Goal: Task Accomplishment & Management: Use online tool/utility

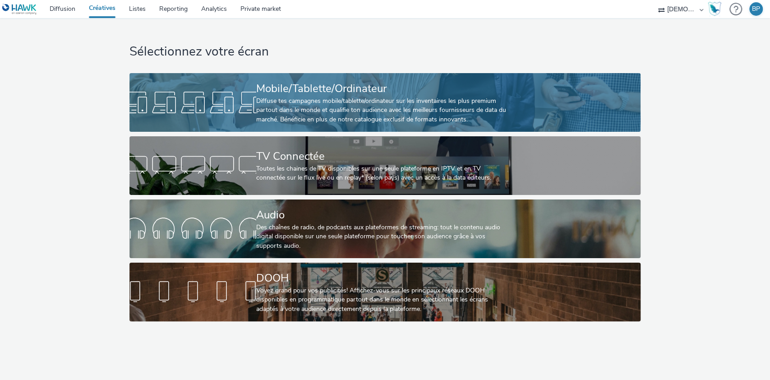
click at [433, 83] on div "Mobile/Tablette/Ordinateur" at bounding box center [383, 89] width 254 height 16
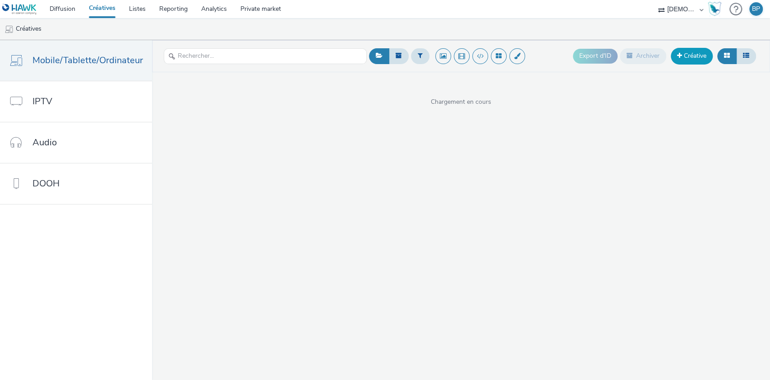
click at [694, 60] on link "Créative" at bounding box center [692, 56] width 42 height 16
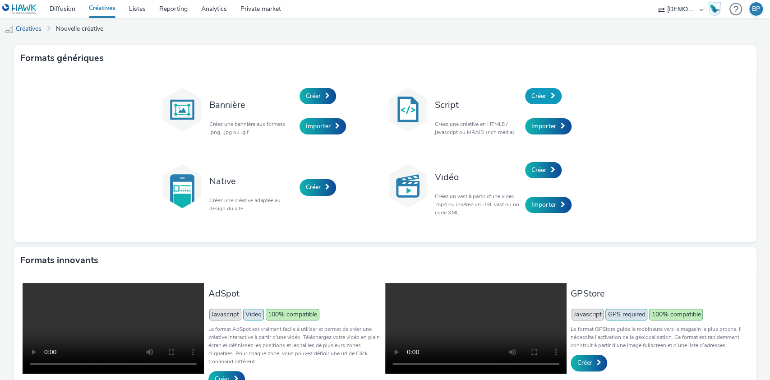
click at [551, 96] on span at bounding box center [553, 95] width 5 height 6
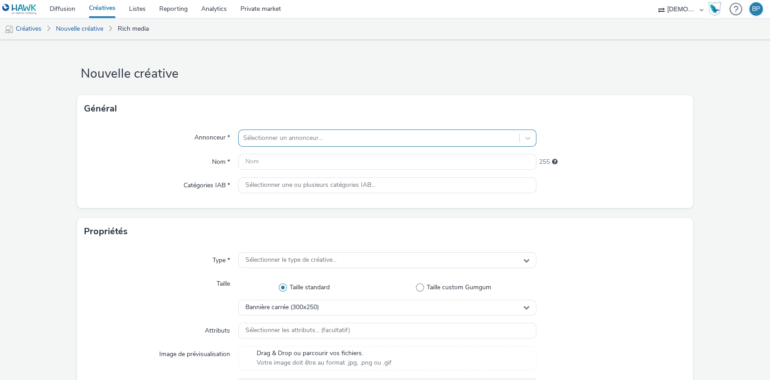
click at [330, 132] on div "Sélectionner un annonceur..." at bounding box center [379, 138] width 281 height 14
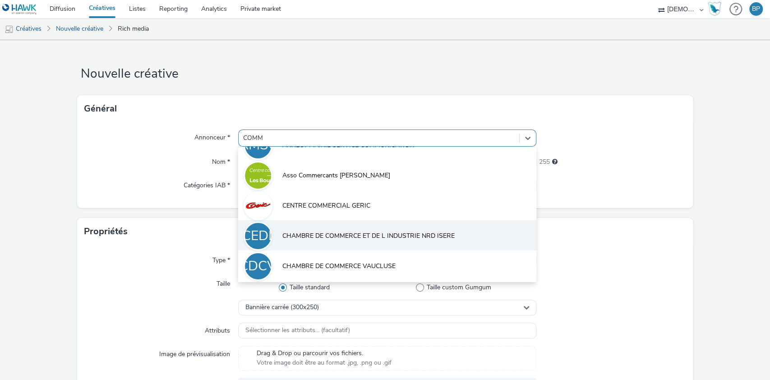
scroll to position [79, 0]
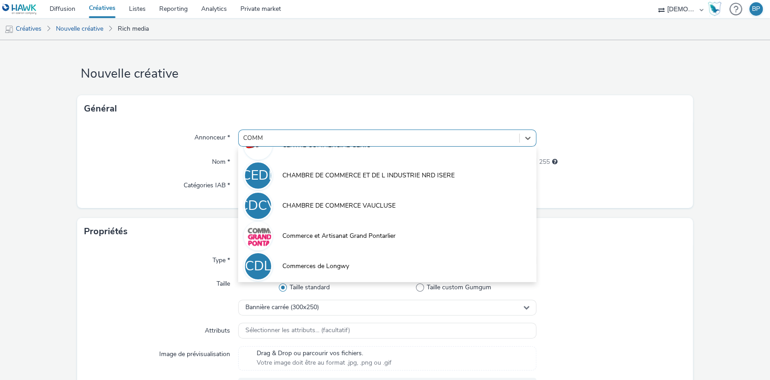
type input "COMM"
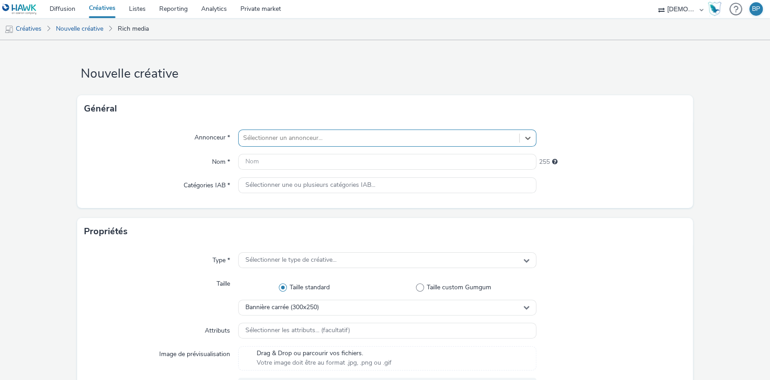
paste input "CONSEIL DEPARTEMENTAL COMMUNICATION DIRCTION"
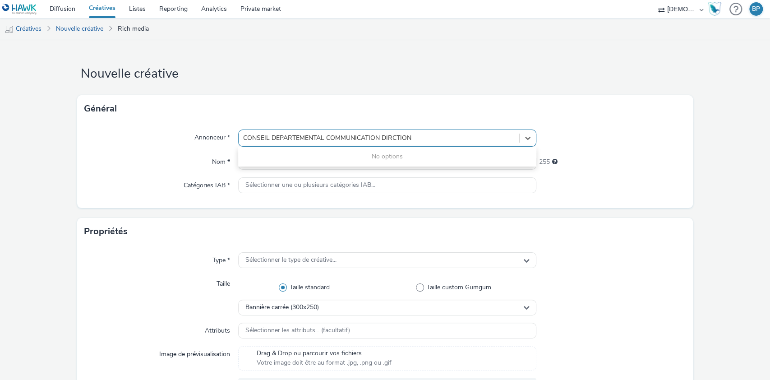
drag, startPoint x: 267, startPoint y: 136, endPoint x: 538, endPoint y: 143, distance: 271.6
click at [538, 143] on div "Annonceur * 0 results available for search term CONSEIL DEPARTEMENTAL COMMUNICA…" at bounding box center [385, 137] width 602 height 17
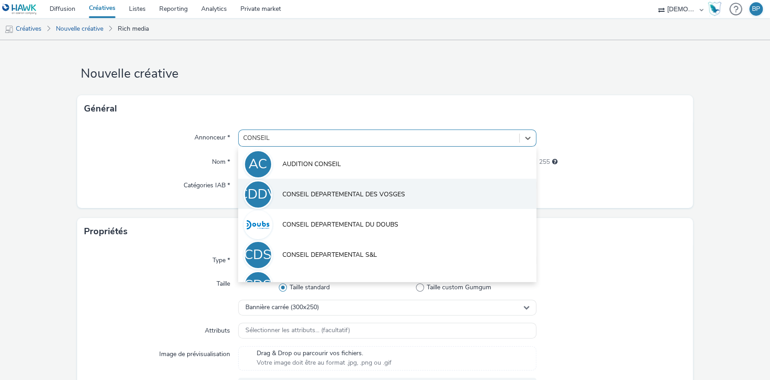
scroll to position [60, 0]
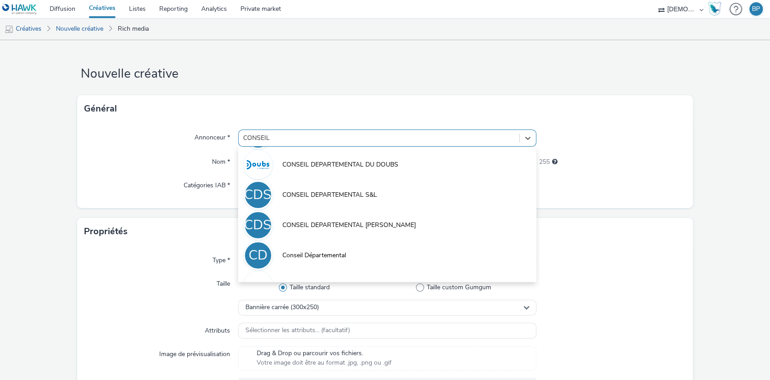
type input "CONSEIL"
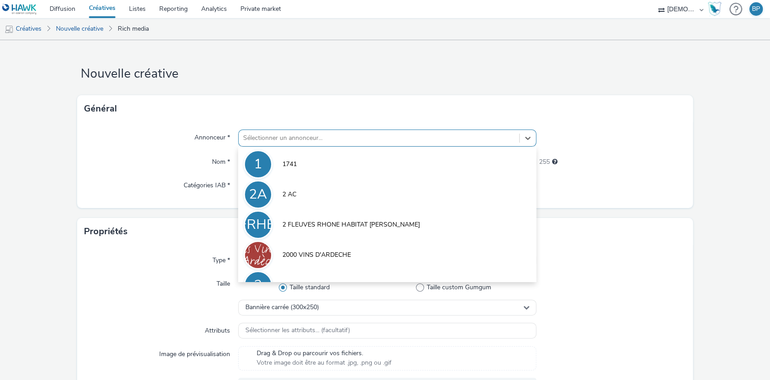
click at [269, 135] on div at bounding box center [379, 138] width 272 height 11
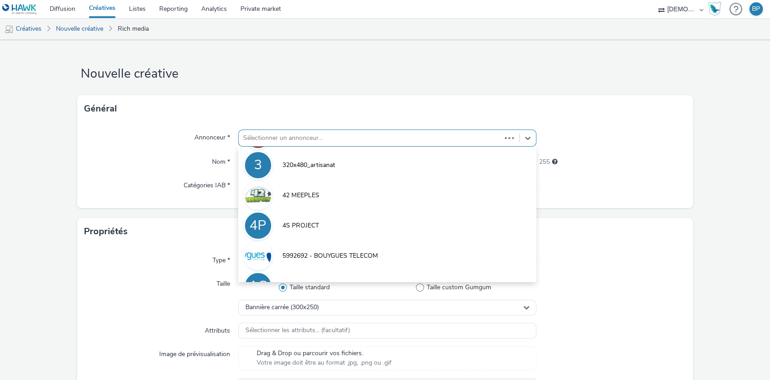
scroll to position [170, 0]
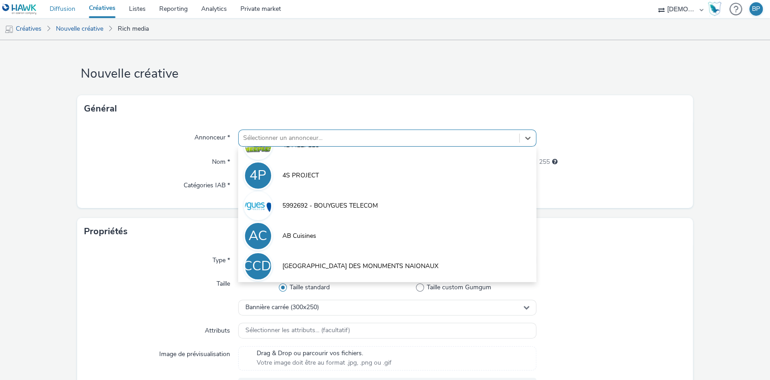
click at [49, 8] on link "Diffusion" at bounding box center [62, 9] width 39 height 18
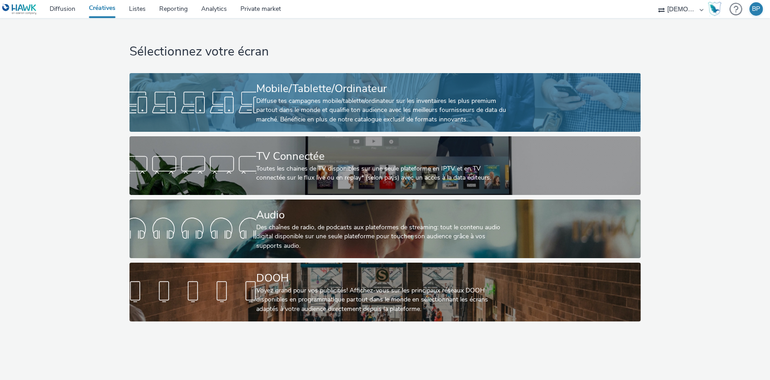
click at [378, 97] on div "Diffuse tes campagnes mobile/tablette/ordinateur sur les inventaires les plus p…" at bounding box center [383, 111] width 254 height 28
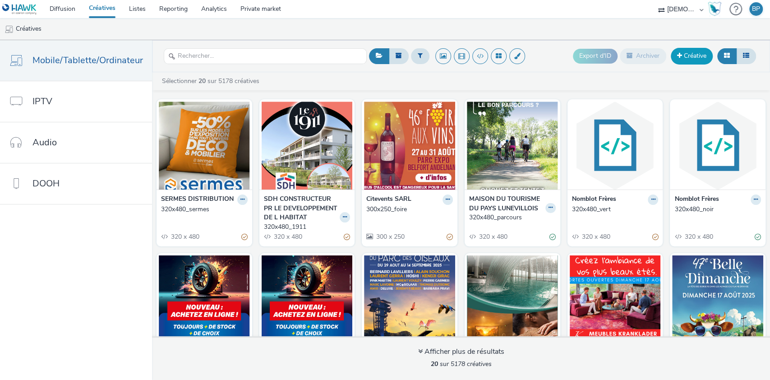
click at [691, 61] on link "Créative" at bounding box center [692, 56] width 42 height 16
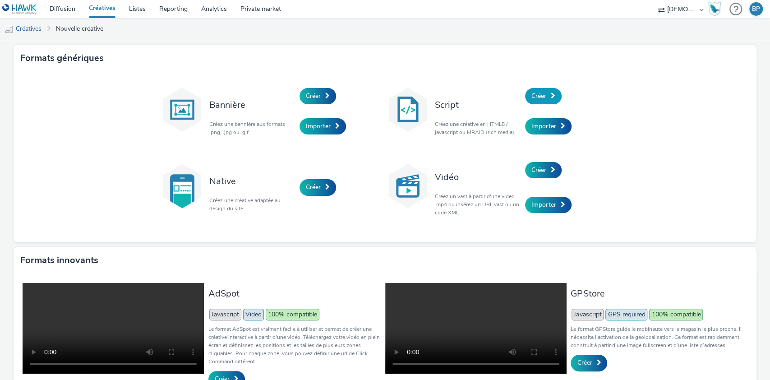
click at [537, 94] on span "Créer" at bounding box center [538, 96] width 15 height 9
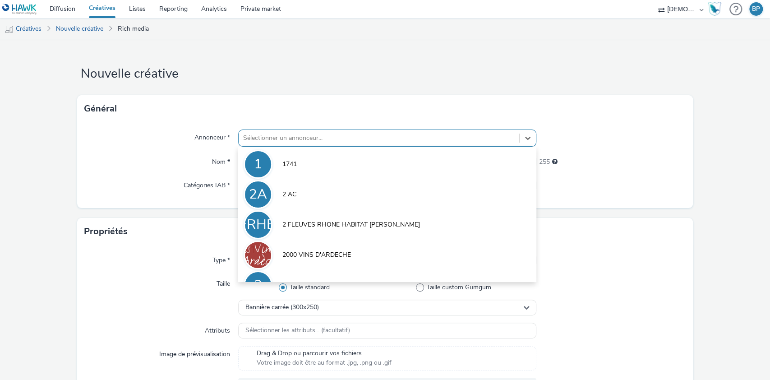
click at [295, 136] on div at bounding box center [379, 138] width 272 height 11
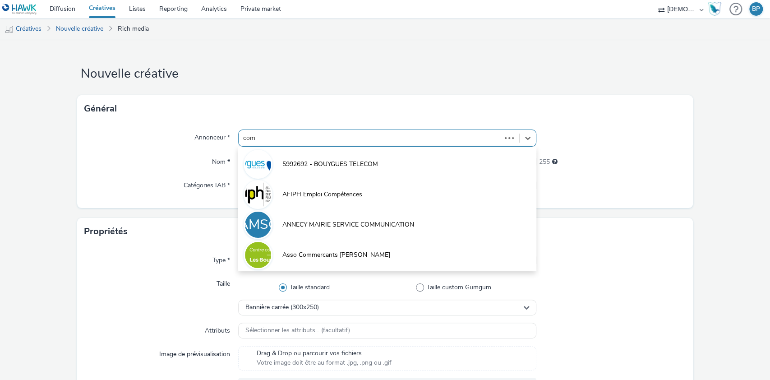
type input "comm"
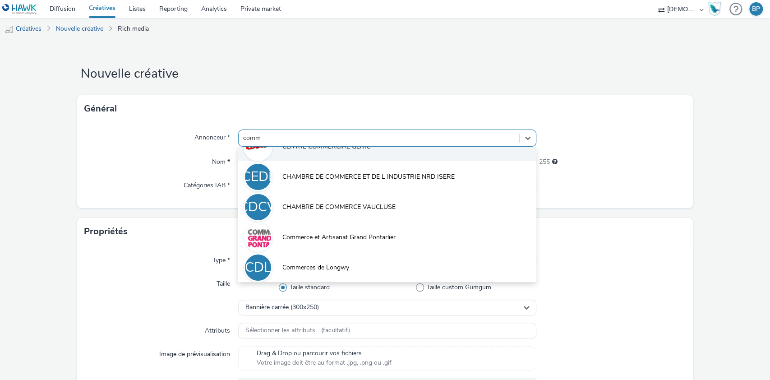
scroll to position [79, 0]
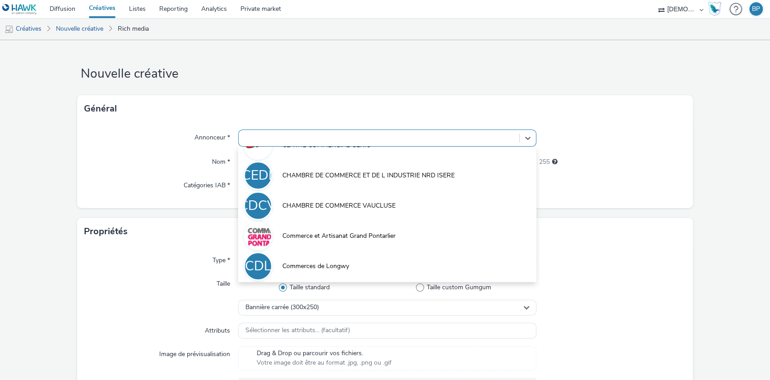
click at [344, 140] on div at bounding box center [379, 138] width 272 height 11
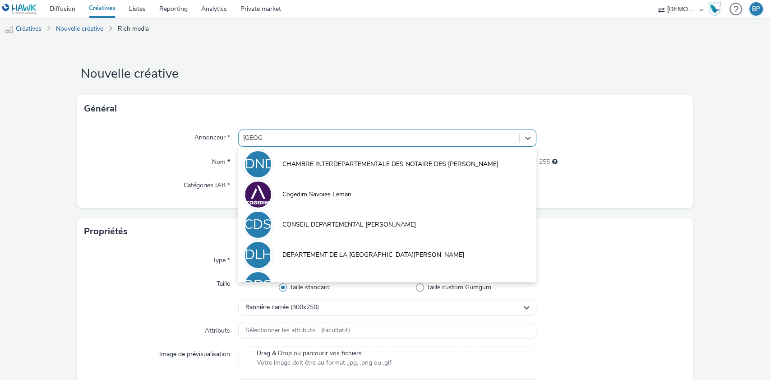
type input "savoie"
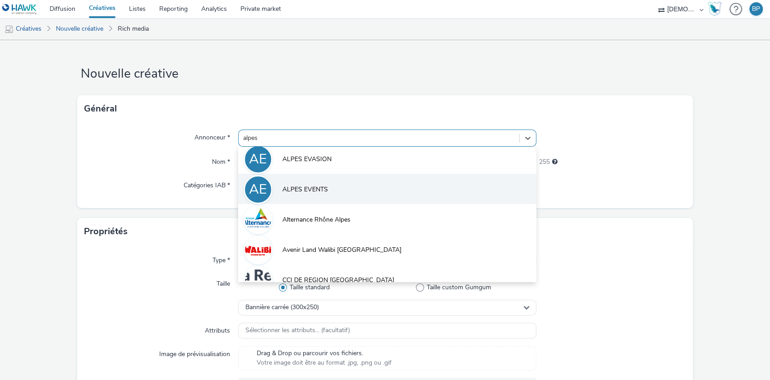
scroll to position [0, 0]
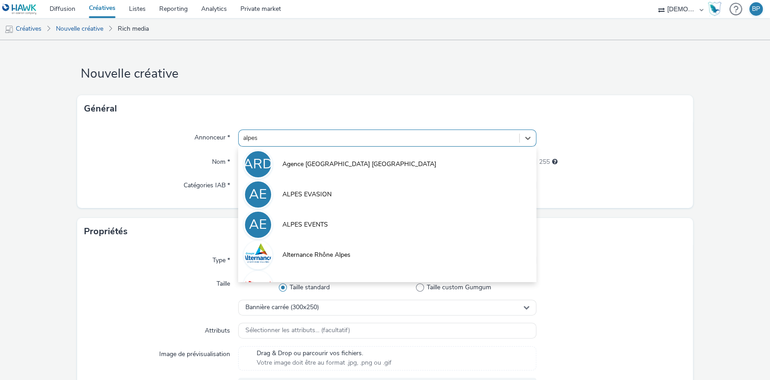
type input "alpes"
click at [254, 76] on h1 "Nouvelle créative" at bounding box center [385, 73] width 616 height 17
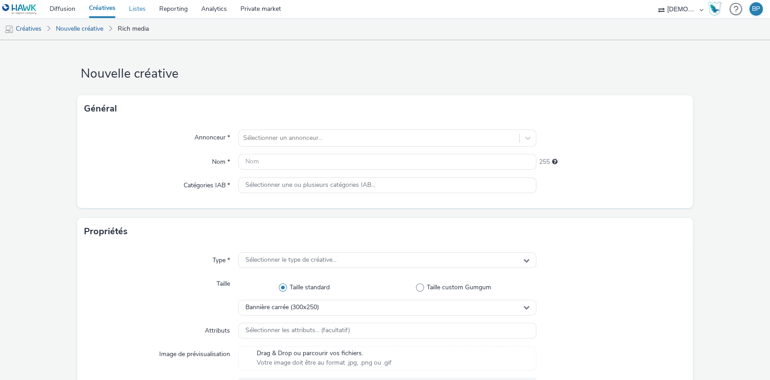
click at [141, 12] on link "Listes" at bounding box center [137, 9] width 30 height 18
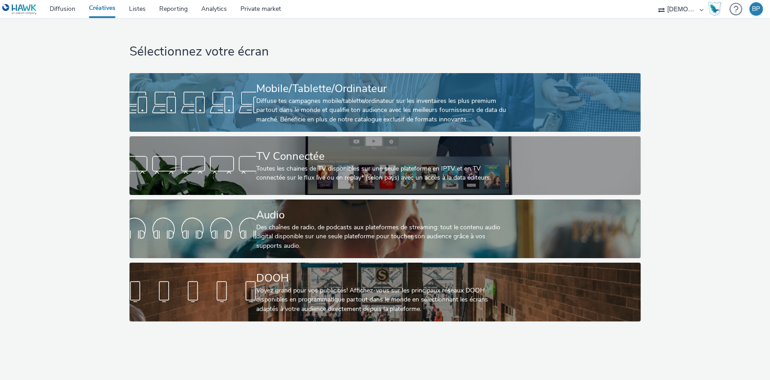
click at [401, 82] on div "Mobile/Tablette/Ordinateur" at bounding box center [383, 89] width 254 height 16
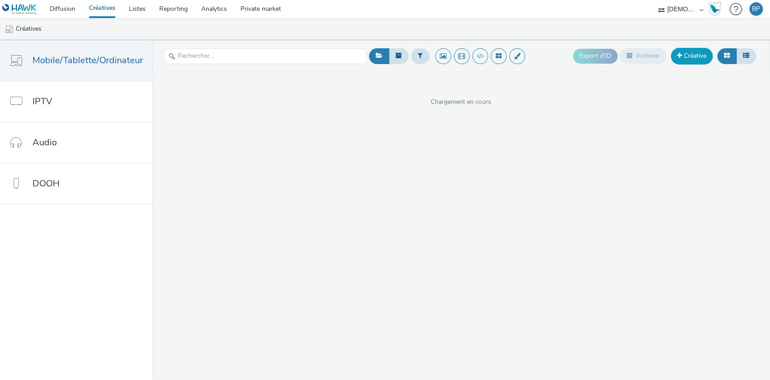
click at [683, 59] on link "Créative" at bounding box center [692, 56] width 42 height 16
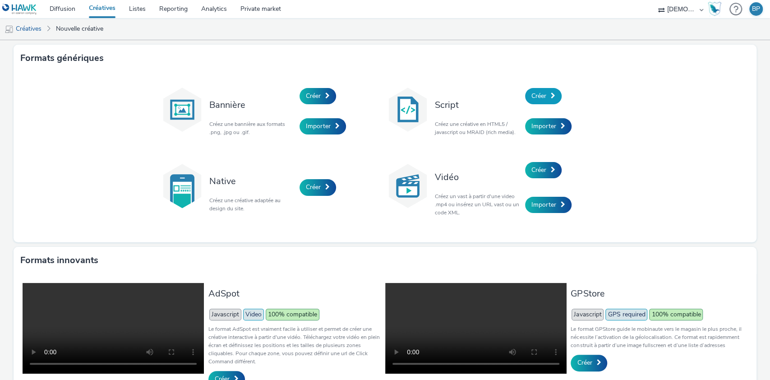
click at [546, 101] on link "Créer" at bounding box center [543, 96] width 37 height 16
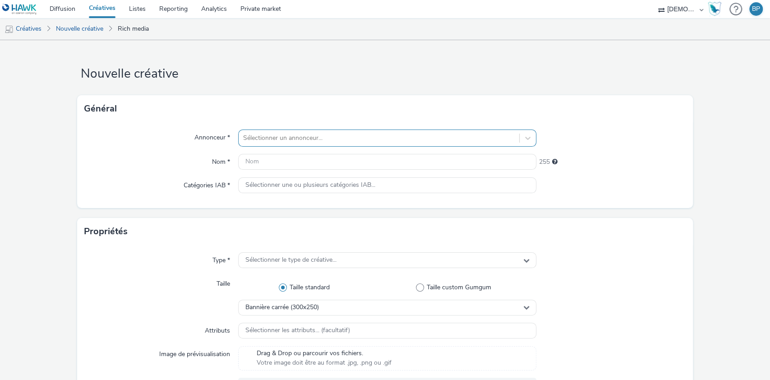
click at [508, 131] on div "Sélectionner un annonceur..." at bounding box center [379, 138] width 281 height 14
type input "conseil"
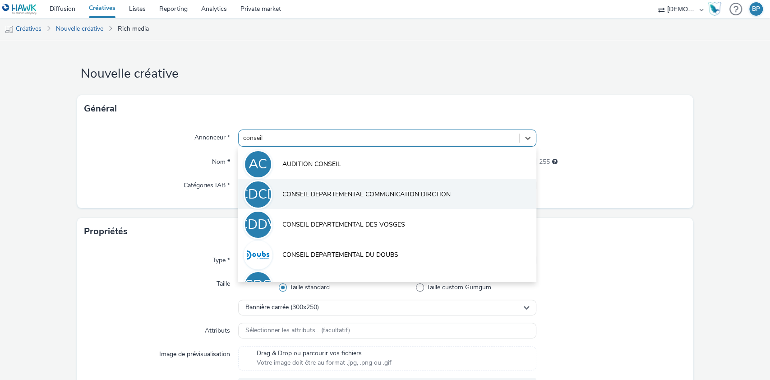
click at [449, 186] on li "CDCD CONSEIL DEPARTEMENTAL COMMUNICATION DIRCTION" at bounding box center [387, 194] width 299 height 30
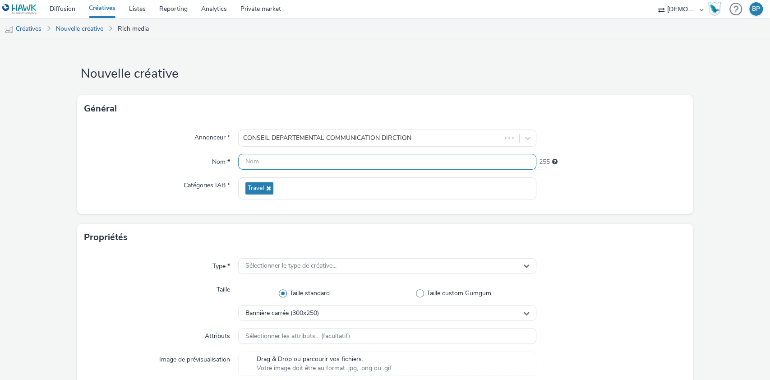
click at [366, 166] on input "text" at bounding box center [387, 162] width 299 height 16
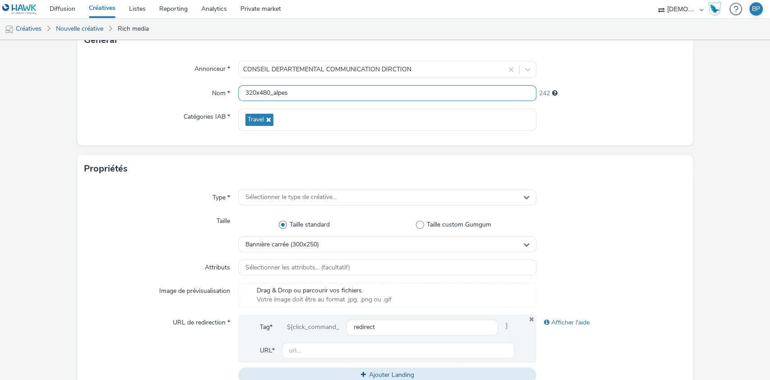
scroll to position [180, 0]
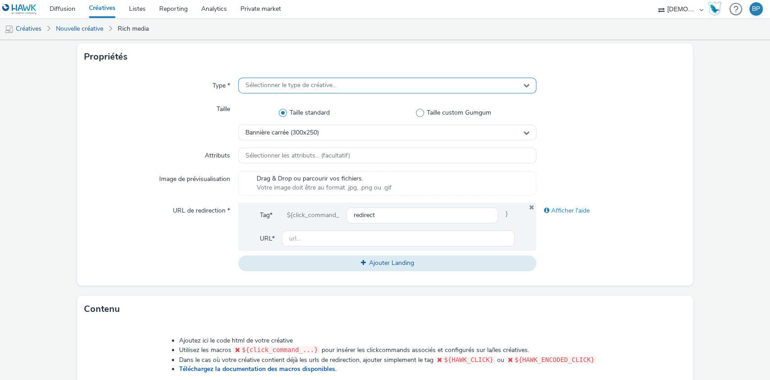
type input "320x480_alpes"
click at [416, 87] on div "Sélectionner le type de créative..." at bounding box center [387, 86] width 299 height 16
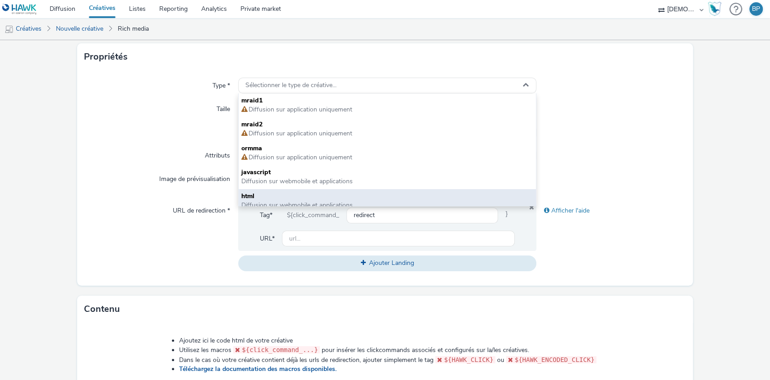
click at [254, 193] on span "html" at bounding box center [387, 196] width 292 height 9
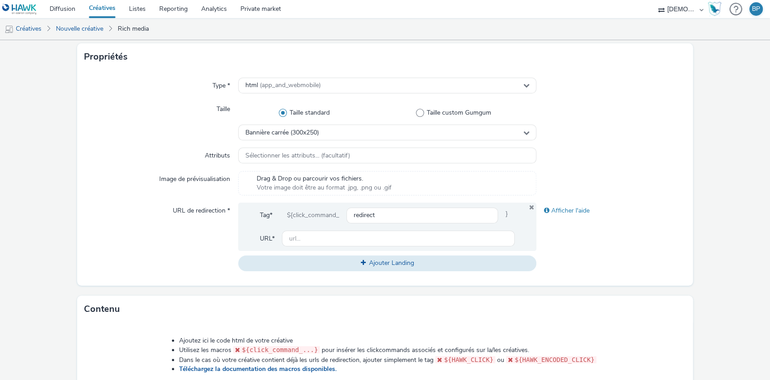
click at [283, 108] on label "Taille standard" at bounding box center [306, 112] width 137 height 9
click at [304, 110] on input "Taille standard" at bounding box center [307, 113] width 6 height 6
click at [304, 128] on div "Bannière carrée (300x250)" at bounding box center [387, 132] width 299 height 16
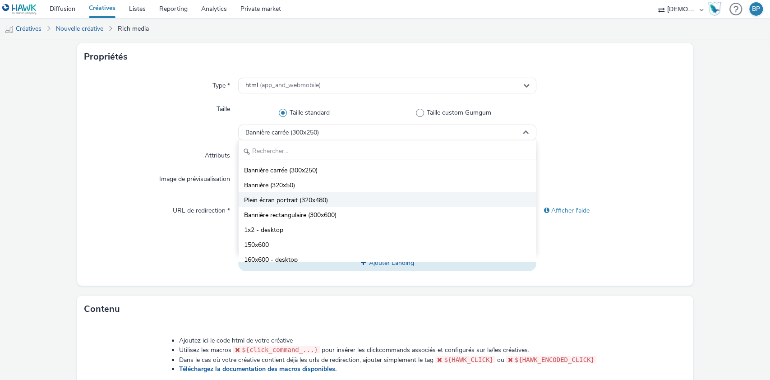
click at [300, 198] on span "Plein écran portrait (320x480)" at bounding box center [286, 200] width 84 height 9
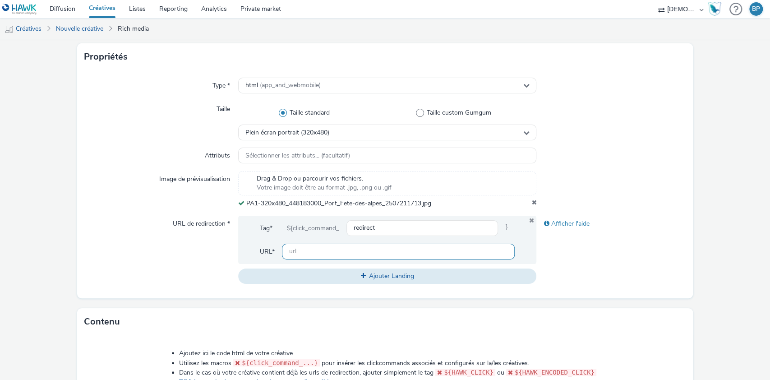
drag, startPoint x: 321, startPoint y: 255, endPoint x: 331, endPoint y: 251, distance: 10.9
click at [321, 255] on input "text" at bounding box center [398, 252] width 233 height 16
paste input "[URL][DOMAIN_NAME][PERSON_NAME]"
type input "[URL][DOMAIN_NAME][PERSON_NAME]"
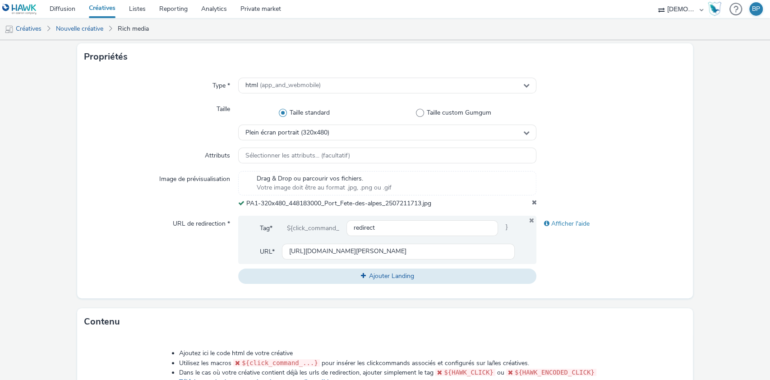
click at [683, 93] on div "Type * html (app_and_webmobile) Taille Taille standard Taille custom Gumgum Ple…" at bounding box center [385, 184] width 616 height 228
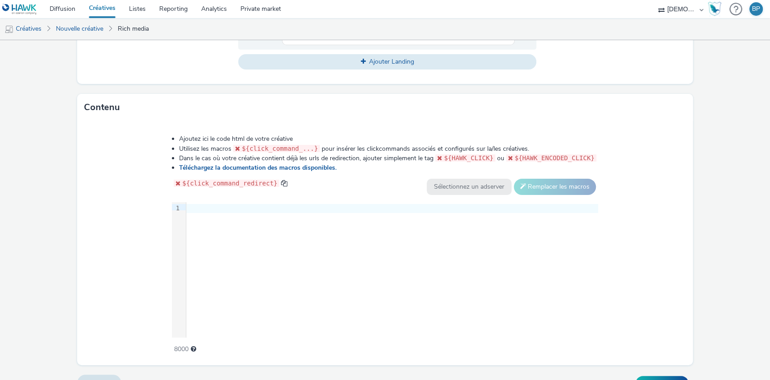
scroll to position [412, 0]
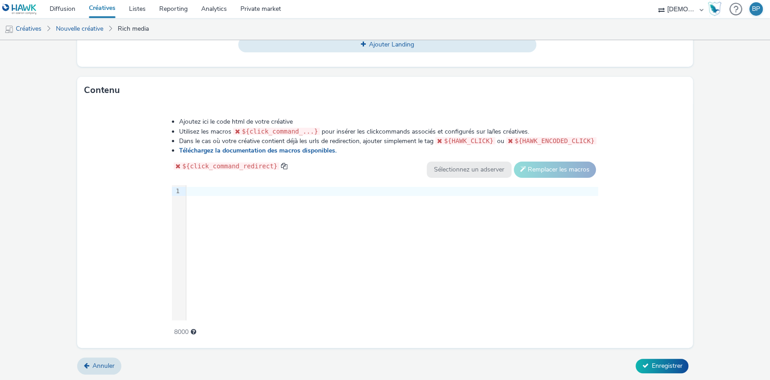
click at [330, 188] on div at bounding box center [392, 191] width 412 height 9
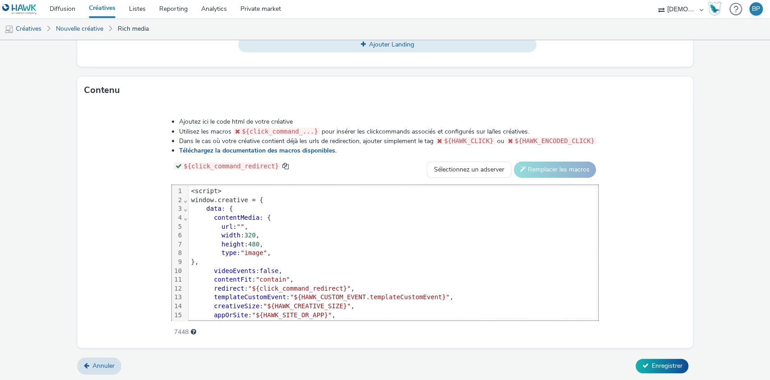
scroll to position [45, 0]
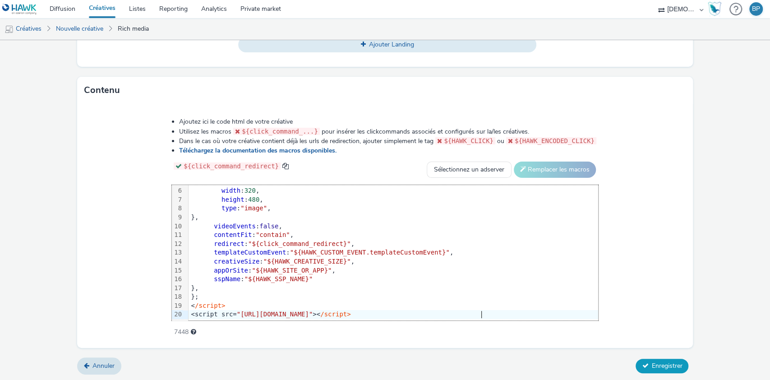
click at [651, 368] on span "Enregistrer" at bounding box center [666, 365] width 31 height 9
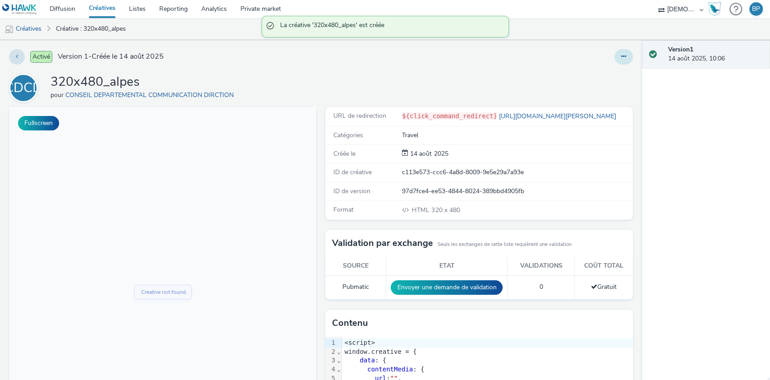
click at [620, 52] on button at bounding box center [623, 56] width 18 height 15
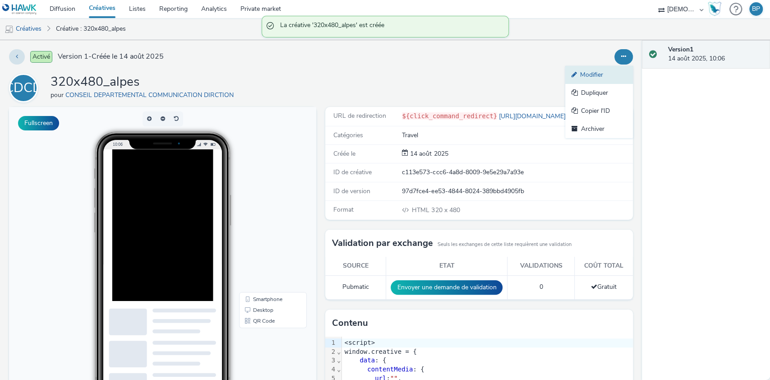
click at [594, 78] on link "Modifier" at bounding box center [599, 75] width 68 height 18
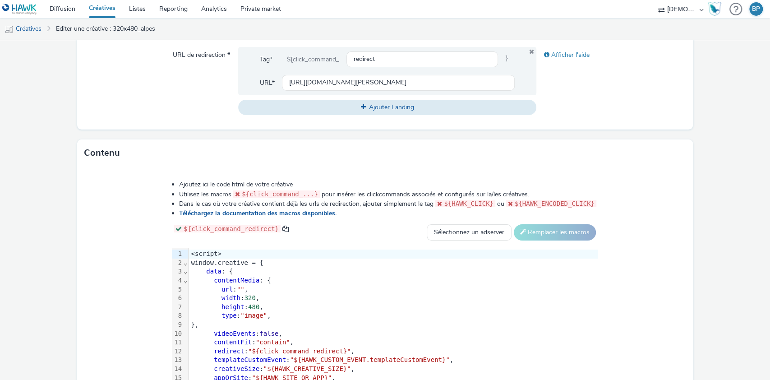
scroll to position [418, 0]
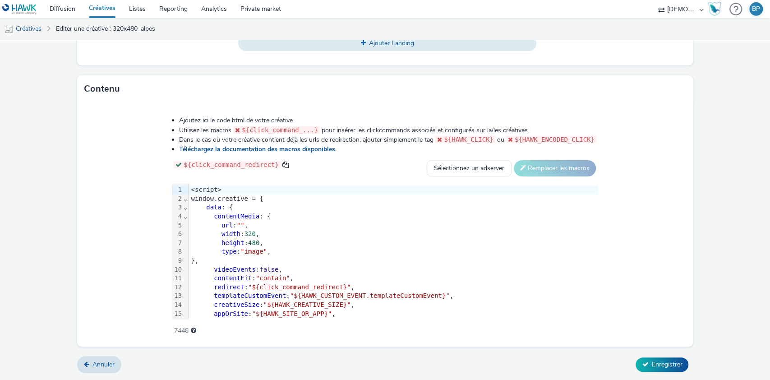
click at [239, 221] on div "url : "" ," at bounding box center [394, 225] width 410 height 9
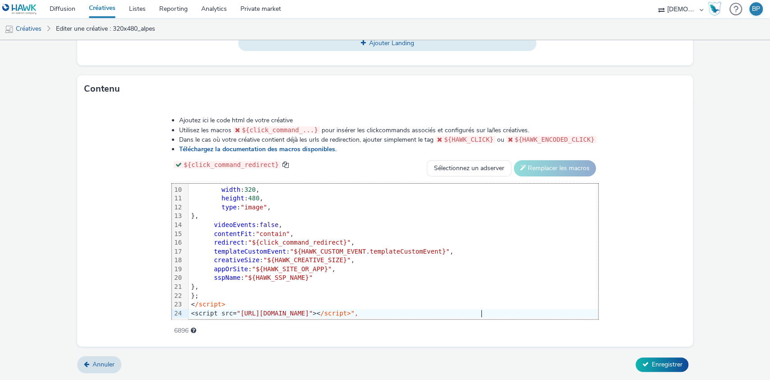
scroll to position [36, 0]
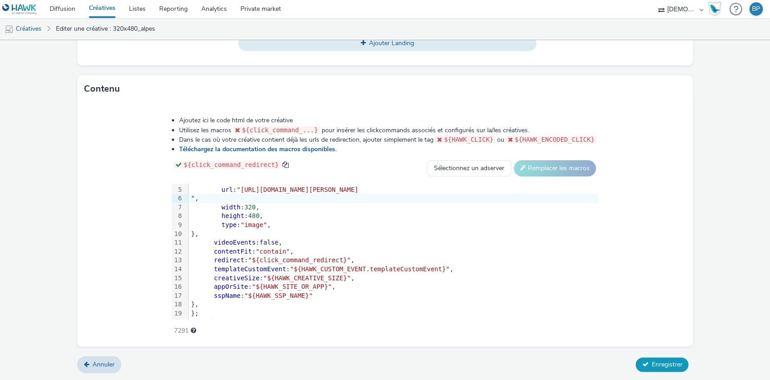
click at [651, 362] on span "Enregistrer" at bounding box center [666, 364] width 31 height 9
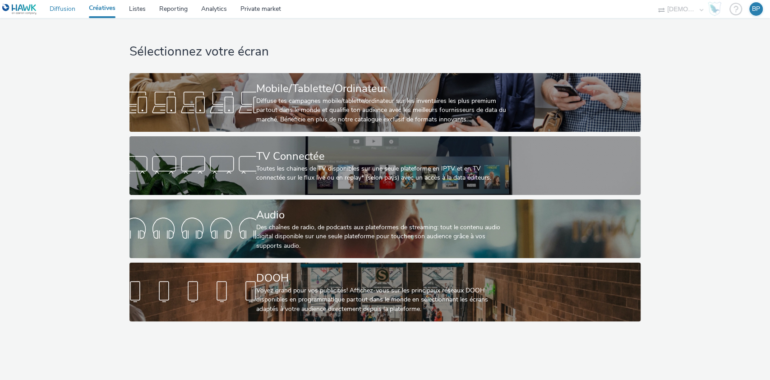
click at [70, 12] on link "Diffusion" at bounding box center [62, 9] width 39 height 18
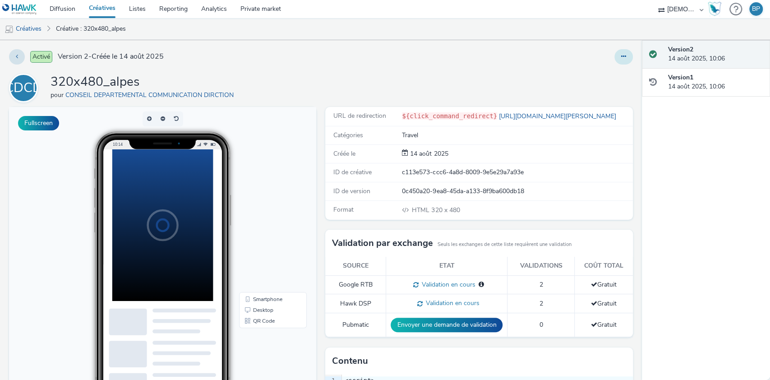
click at [621, 56] on icon at bounding box center [623, 56] width 5 height 6
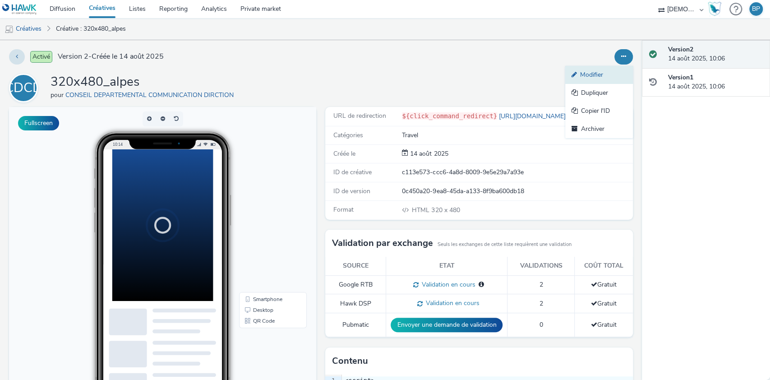
click at [609, 71] on link "Modifier" at bounding box center [599, 75] width 68 height 18
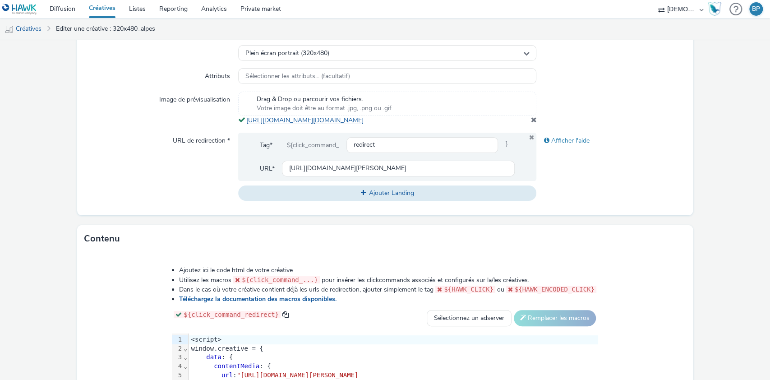
scroll to position [237, 0]
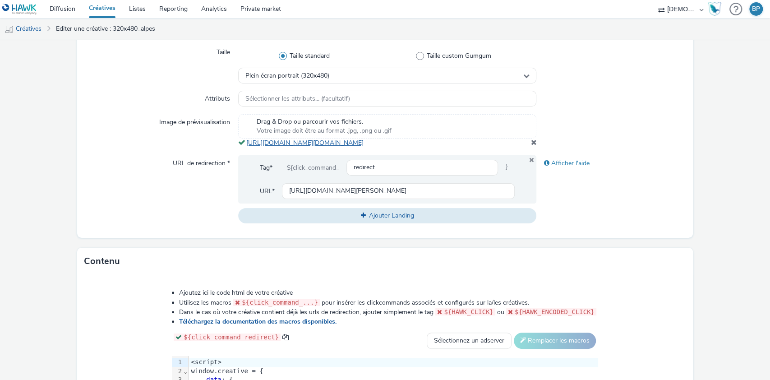
drag, startPoint x: 492, startPoint y: 153, endPoint x: 244, endPoint y: 140, distance: 248.4
click at [244, 140] on div "Drag & Drop ou parcourir vos fichiers. Votre image doit être au format .jpg, .p…" at bounding box center [387, 130] width 299 height 33
copy link "[URL][DOMAIN_NAME][DOMAIN_NAME]"
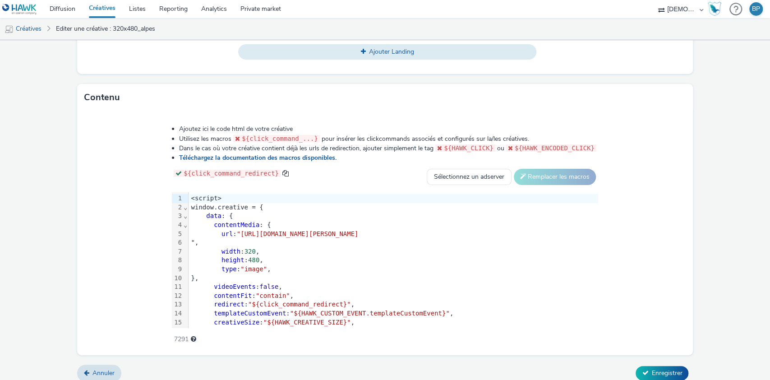
scroll to position [418, 0]
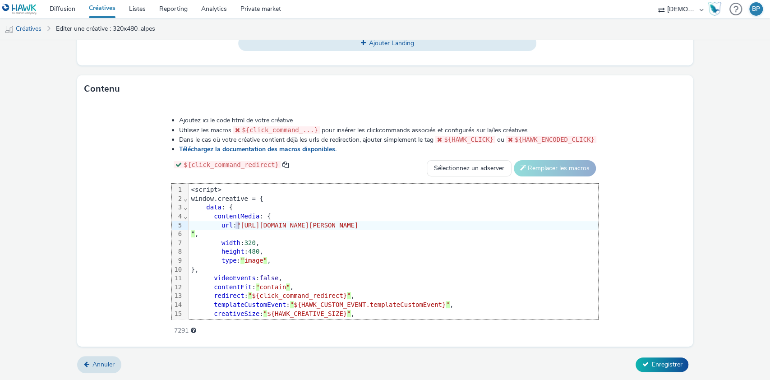
drag, startPoint x: 180, startPoint y: 225, endPoint x: 186, endPoint y: 225, distance: 5.4
click at [237, 225] on span ""[URL][DOMAIN_NAME][PERSON_NAME]" at bounding box center [298, 224] width 122 height 7
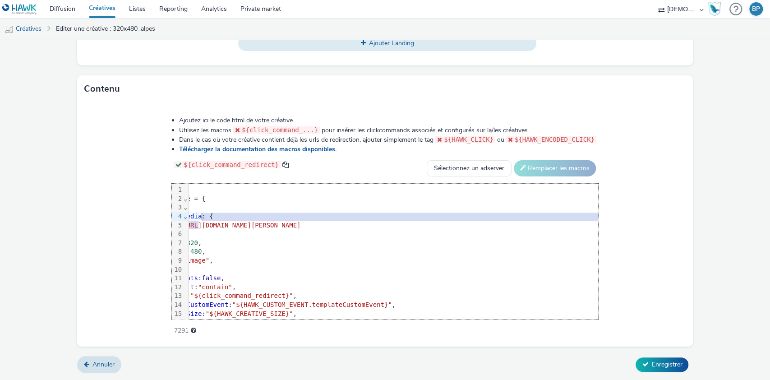
scroll to position [0, 89]
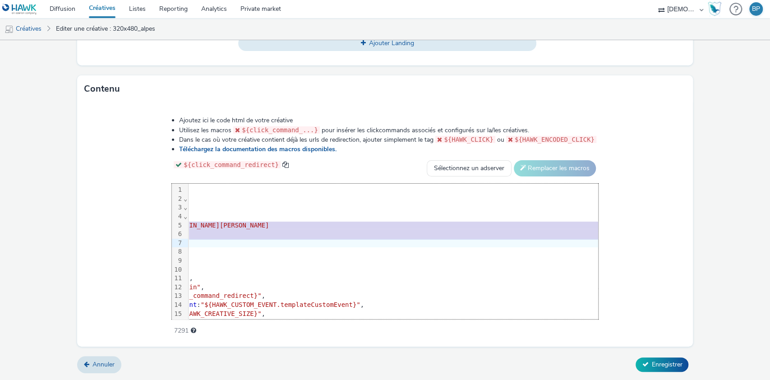
drag, startPoint x: 183, startPoint y: 225, endPoint x: 740, endPoint y: 240, distance: 556.8
click at [740, 240] on form "Editer une créative Général Annonceur * CONSEIL DEPARTEMENTAL COMMUNICATION DIR…" at bounding box center [385, 5] width 770 height 749
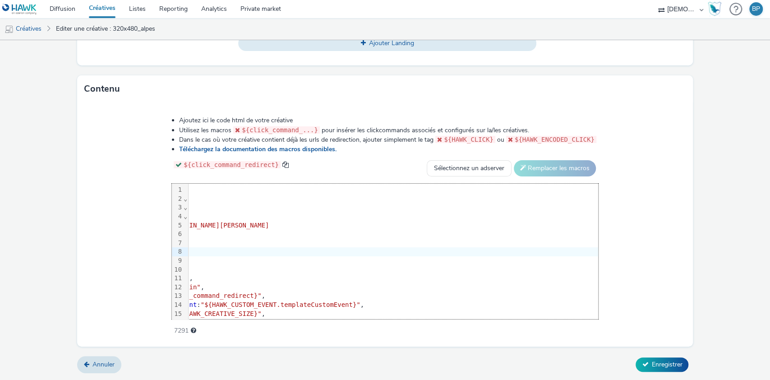
click at [234, 247] on div "height : 480 ," at bounding box center [396, 251] width 594 height 9
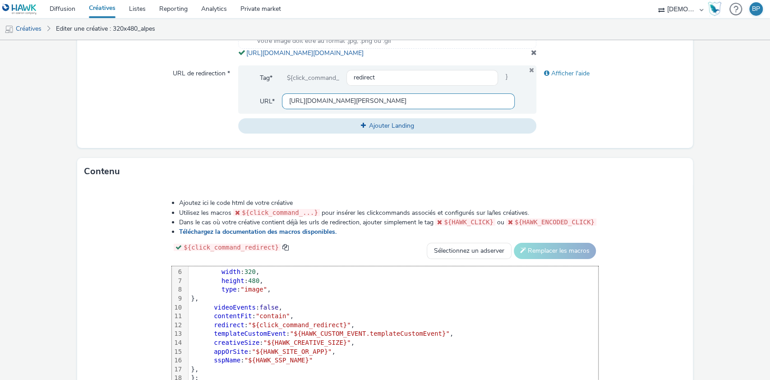
scroll to position [297, 0]
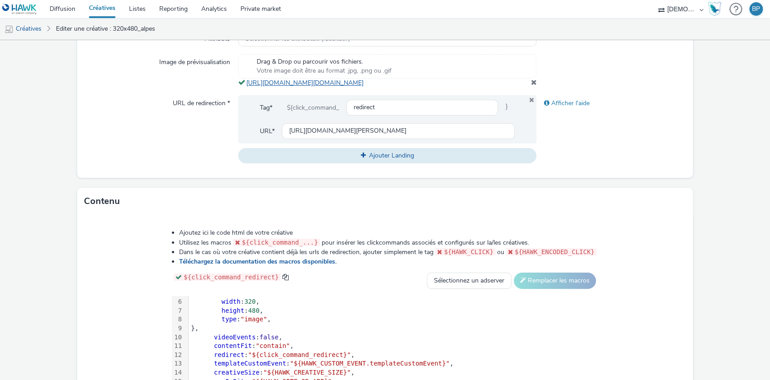
drag, startPoint x: 485, startPoint y: 91, endPoint x: 244, endPoint y: 84, distance: 241.4
click at [244, 84] on div "Drag & Drop ou parcourir vos fichiers. Votre image doit être au format .jpg, .p…" at bounding box center [387, 70] width 299 height 33
copy link "[URL][DOMAIN_NAME][DOMAIN_NAME]"
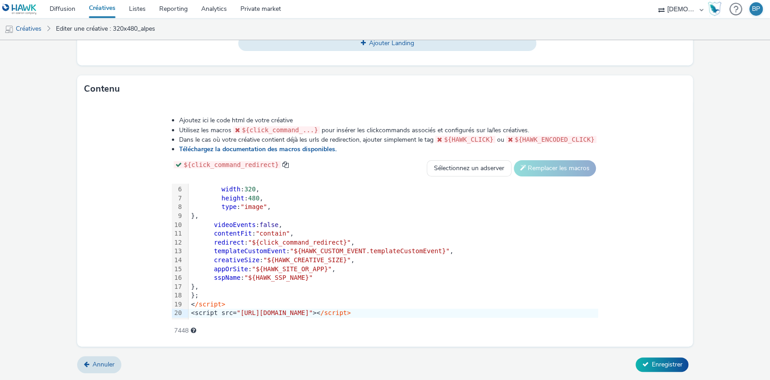
scroll to position [0, 0]
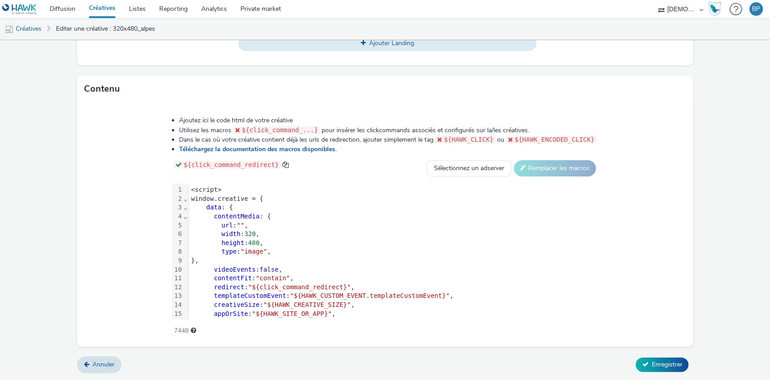
click at [240, 221] on div "url : "" ," at bounding box center [394, 225] width 410 height 9
click at [240, 222] on span """" at bounding box center [241, 224] width 8 height 7
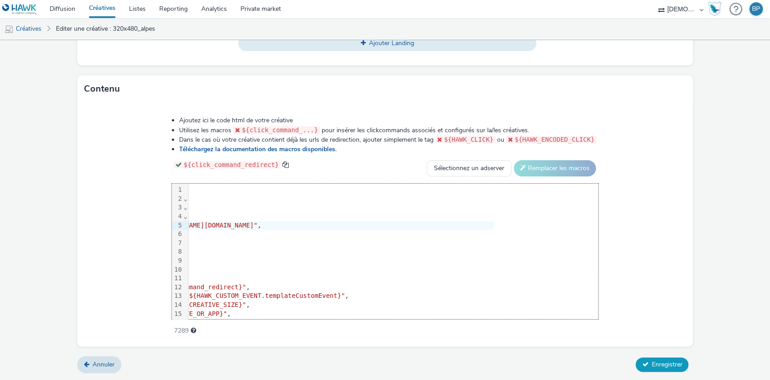
click at [651, 368] on span "Enregistrer" at bounding box center [666, 364] width 31 height 9
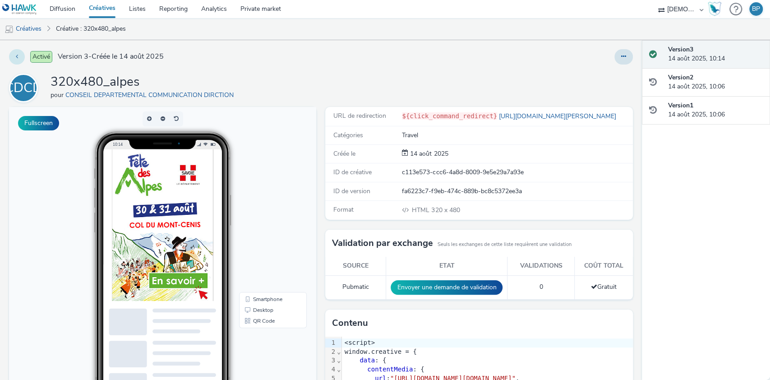
click at [14, 59] on button at bounding box center [17, 56] width 16 height 15
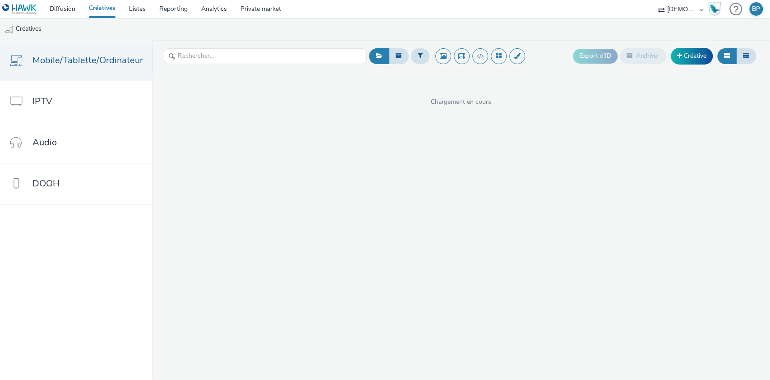
click at [366, 67] on header "Export d'ID Archiver Créative" at bounding box center [461, 56] width 618 height 32
